Goal: Information Seeking & Learning: Find specific page/section

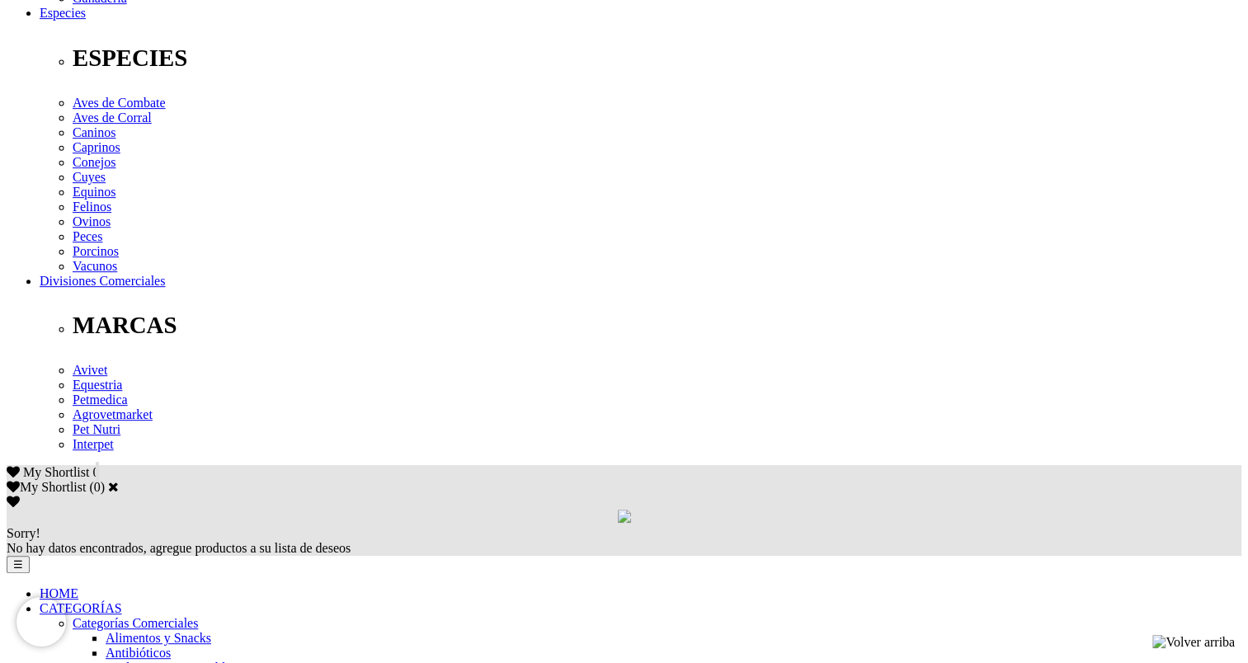
scroll to position [660, 0]
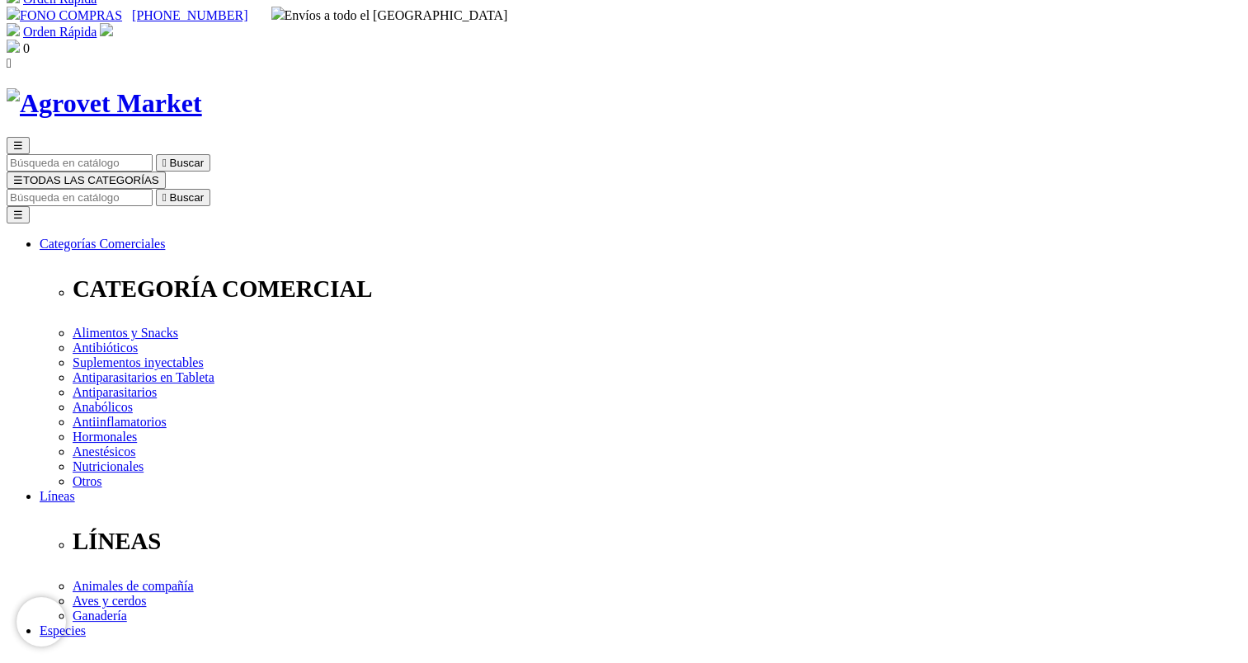
scroll to position [0, 0]
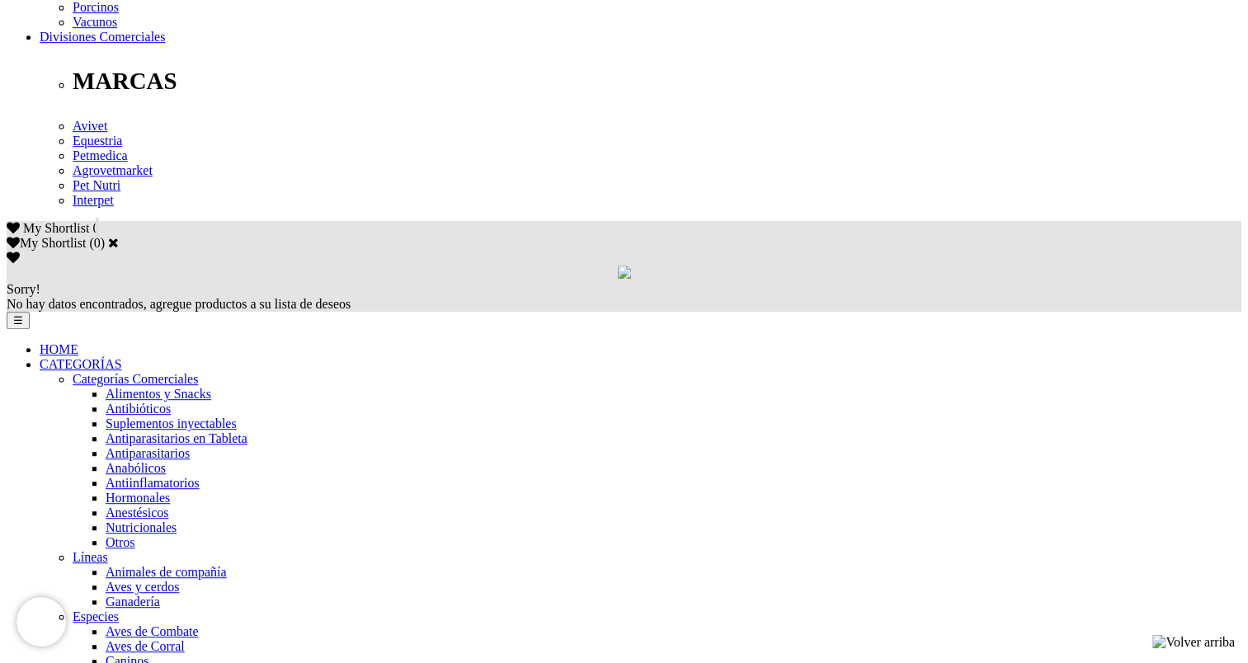
scroll to position [907, 0]
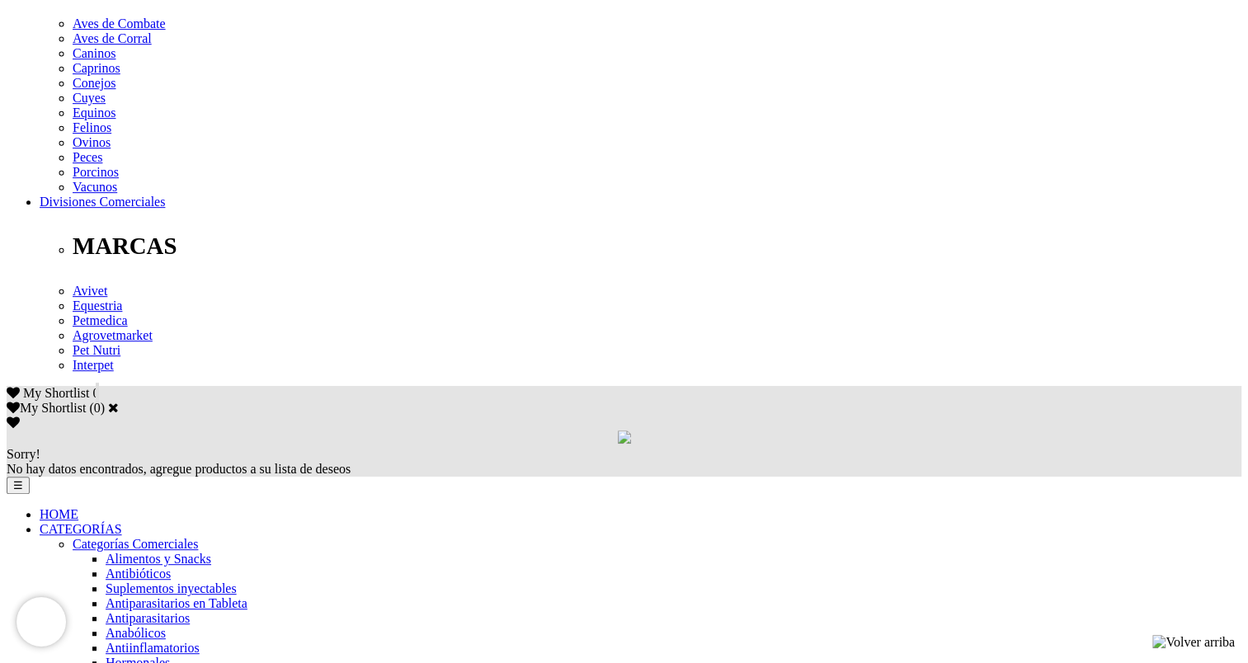
scroll to position [742, 0]
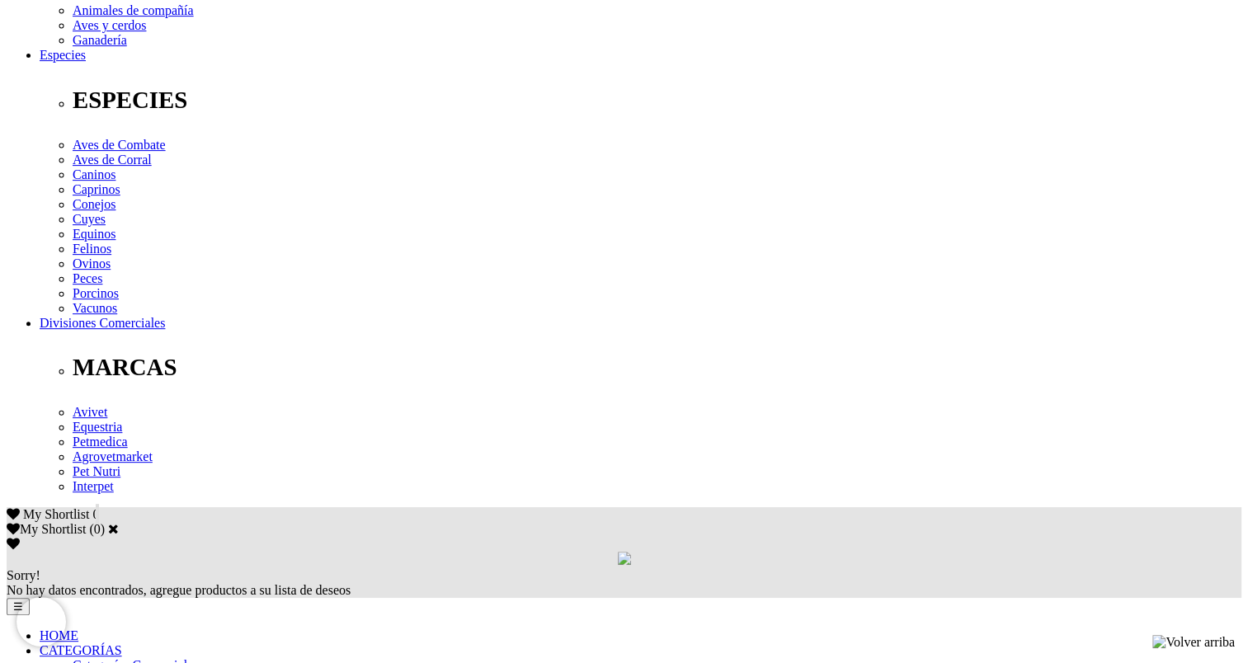
scroll to position [319, 0]
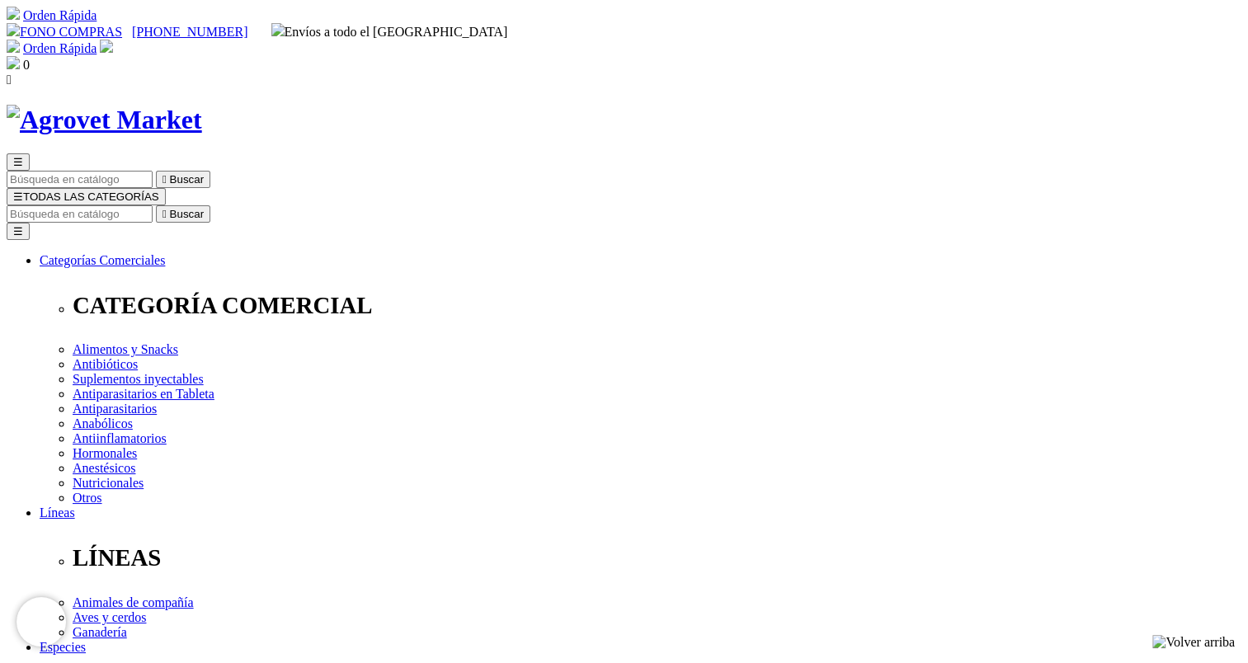
click at [153, 205] on input "Buscar" at bounding box center [80, 213] width 146 height 17
type input "probiotico"
click at [250, 205] on button " Buscar" at bounding box center [277, 213] width 54 height 17
